Goal: Contribute content

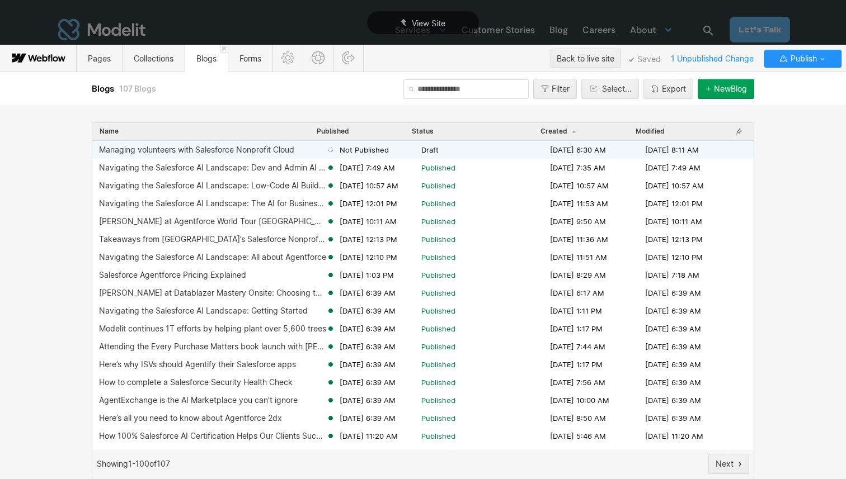
click at [209, 150] on div "Managing volunteers with Salesforce Nonprofit Cloud" at bounding box center [196, 149] width 195 height 9
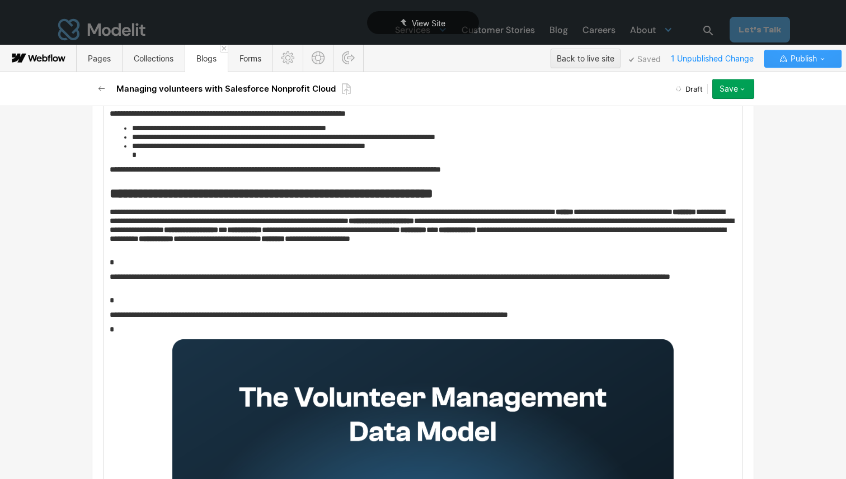
scroll to position [703, 0]
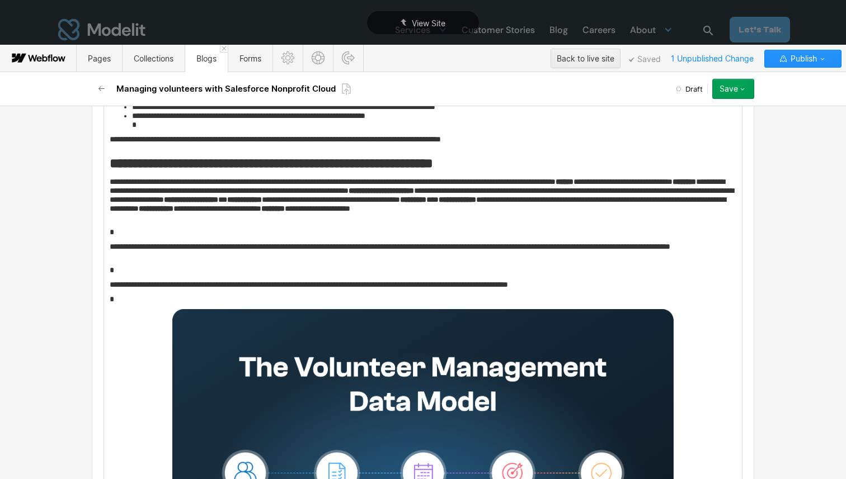
click at [724, 92] on div "Save" at bounding box center [728, 88] width 18 height 9
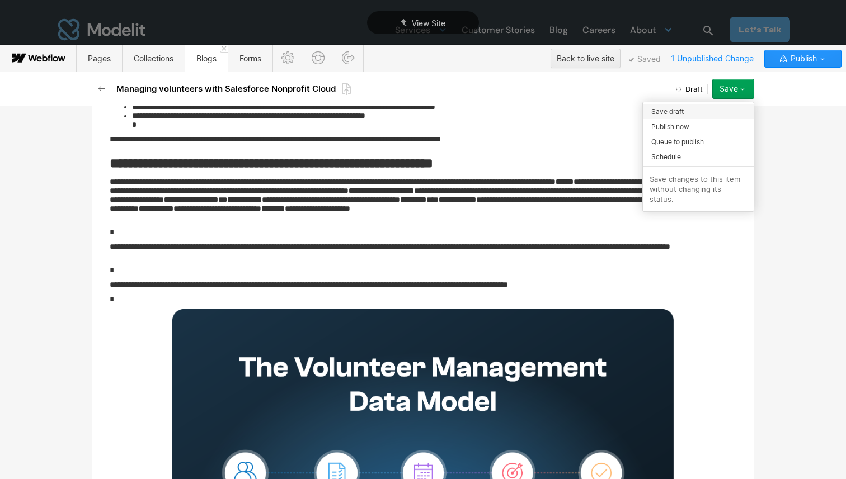
click at [676, 115] on span "Save draft" at bounding box center [667, 111] width 32 height 11
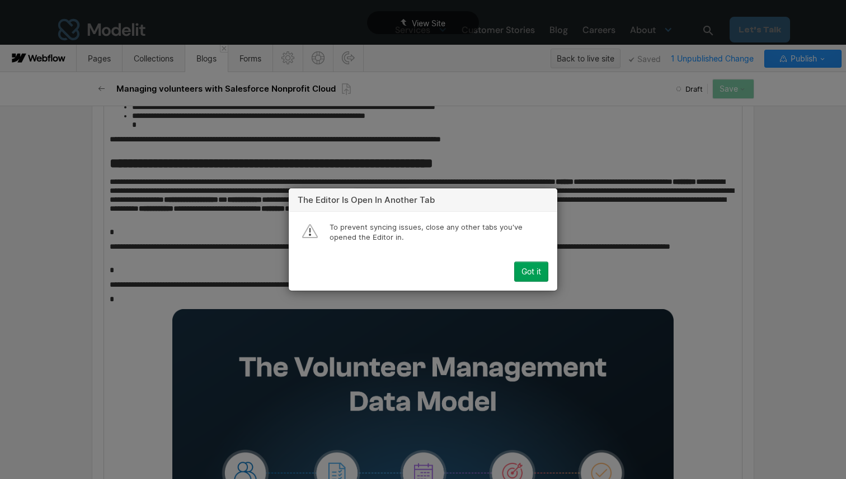
click at [536, 271] on div "Got it" at bounding box center [531, 271] width 20 height 9
